Goal: Browse casually

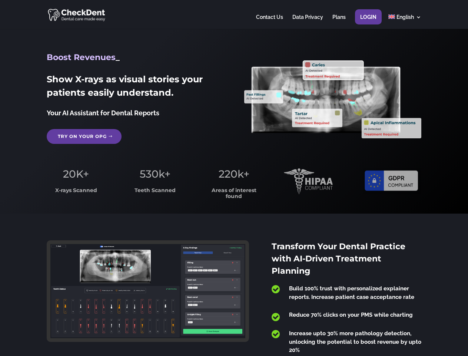
click at [234, 178] on span "220k+" at bounding box center [234, 174] width 31 height 13
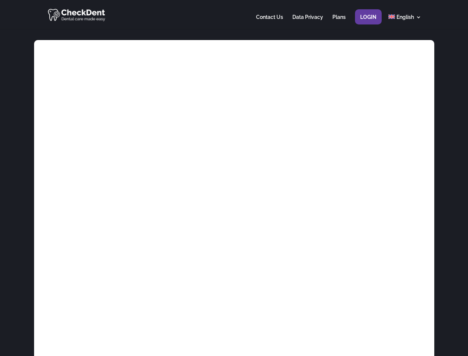
click at [234, 14] on div at bounding box center [234, 14] width 375 height 29
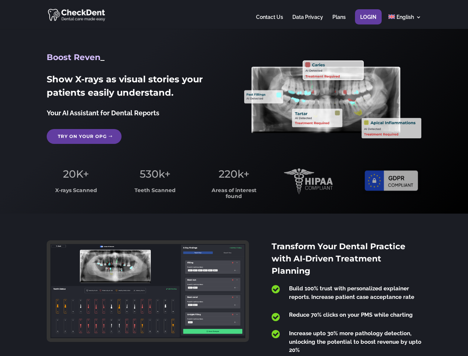
click at [234, 178] on span "220k+" at bounding box center [234, 174] width 31 height 13
click at [234, 14] on div at bounding box center [234, 14] width 375 height 29
